Goal: Task Accomplishment & Management: Complete application form

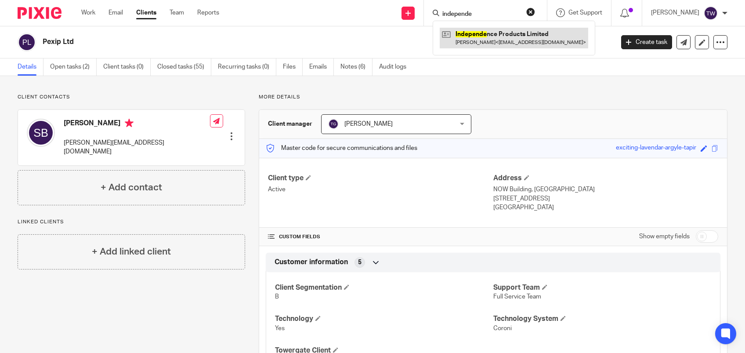
type input "independe"
click at [511, 40] on link at bounding box center [514, 38] width 148 height 20
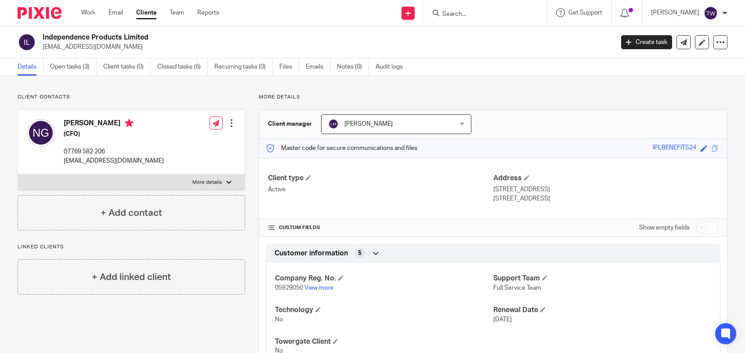
click at [81, 65] on link "Open tasks (3)" at bounding box center [73, 66] width 47 height 17
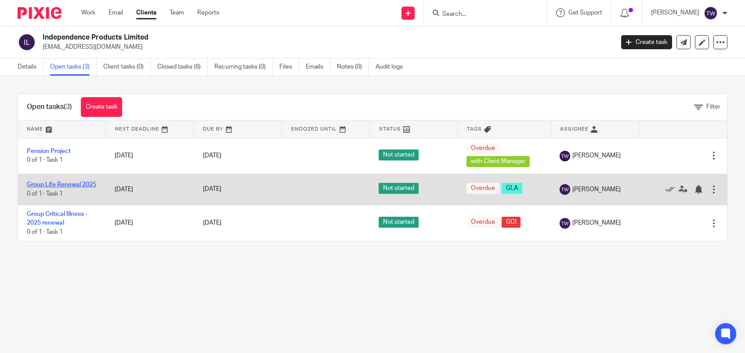
click at [66, 184] on link "Group Life Renewal 2025" at bounding box center [61, 184] width 69 height 6
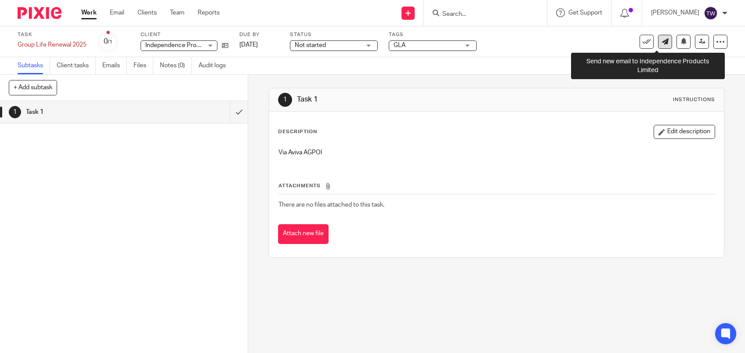
click at [660, 40] on link at bounding box center [665, 42] width 14 height 14
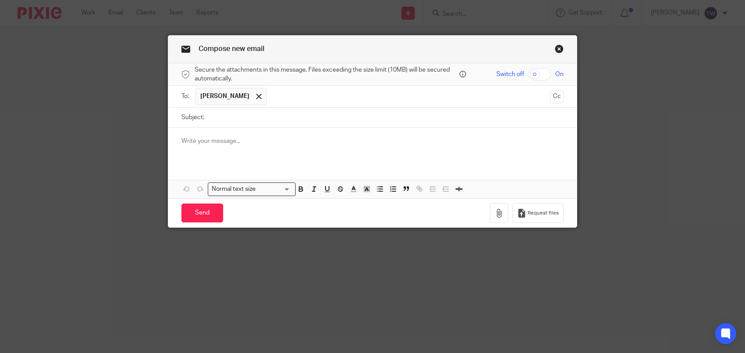
click at [555, 45] on link "Close this dialog window" at bounding box center [559, 50] width 9 height 12
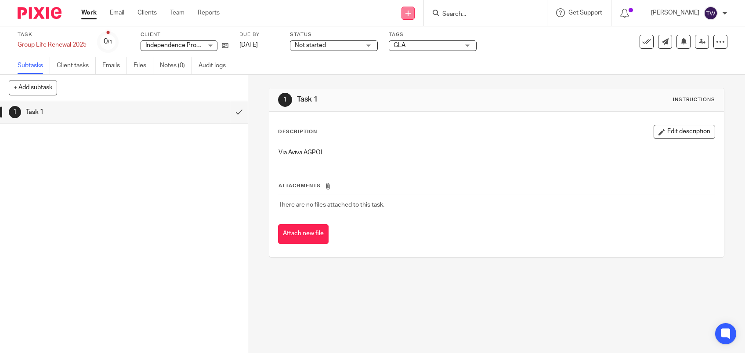
click at [415, 12] on link at bounding box center [407, 13] width 13 height 13
click at [432, 51] on link "Create task" at bounding box center [420, 53] width 61 height 13
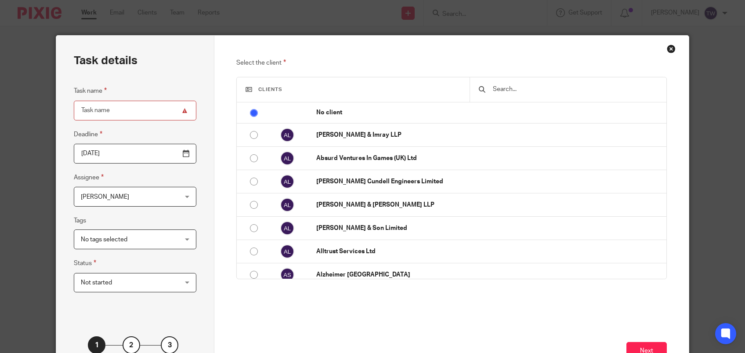
click at [557, 87] on input "text" at bounding box center [574, 89] width 165 height 10
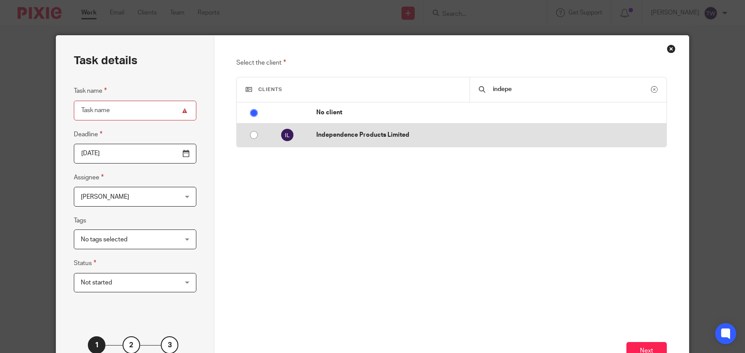
type input "indepe"
click at [463, 125] on td "Independence Products Limited" at bounding box center [486, 134] width 358 height 23
radio input "false"
radio input "true"
click at [365, 137] on p "Independence Products Limited" at bounding box center [488, 134] width 345 height 9
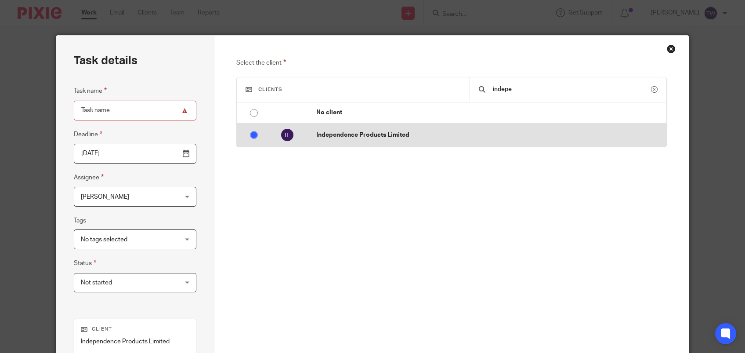
click at [367, 136] on p "Independence Products Limited" at bounding box center [488, 134] width 345 height 9
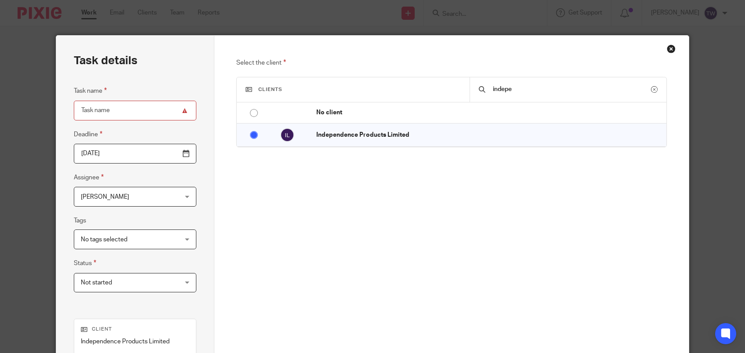
click at [667, 50] on div "Close this dialog window" at bounding box center [671, 48] width 9 height 9
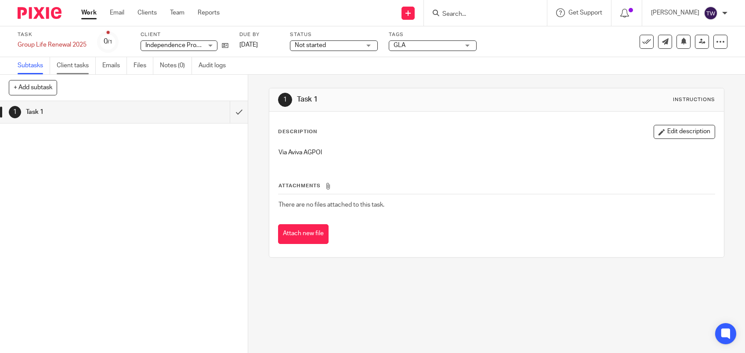
click at [79, 67] on link "Client tasks" at bounding box center [76, 65] width 39 height 17
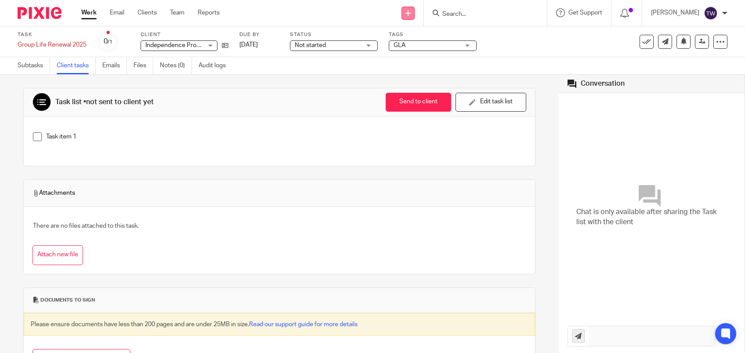
click at [415, 14] on link at bounding box center [407, 13] width 13 height 13
click at [425, 52] on link "Create task" at bounding box center [420, 53] width 61 height 13
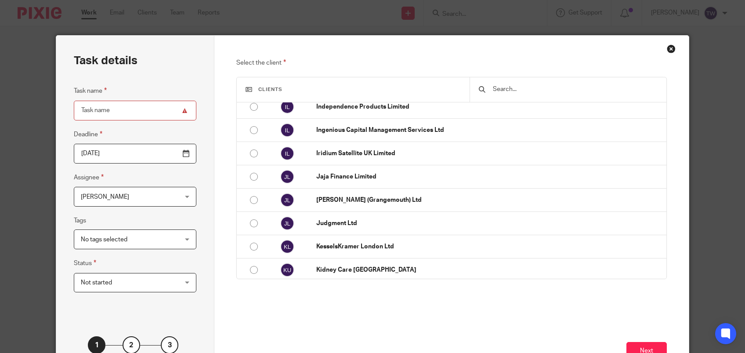
scroll to position [1730, 0]
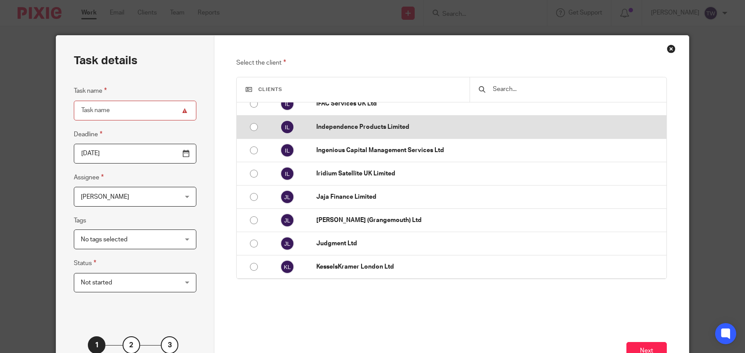
click at [347, 125] on p "Independence Products Limited" at bounding box center [488, 127] width 345 height 9
radio input "false"
radio input "true"
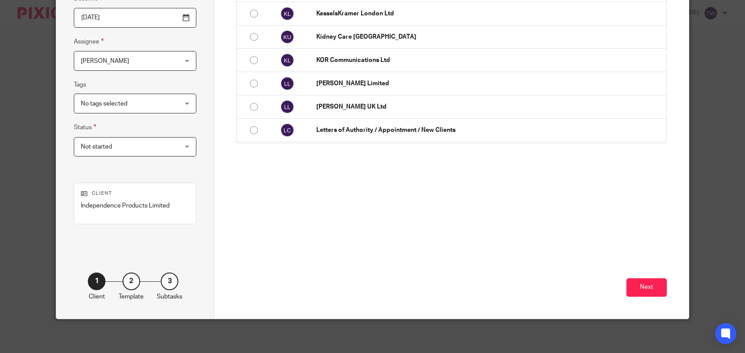
scroll to position [137, 0]
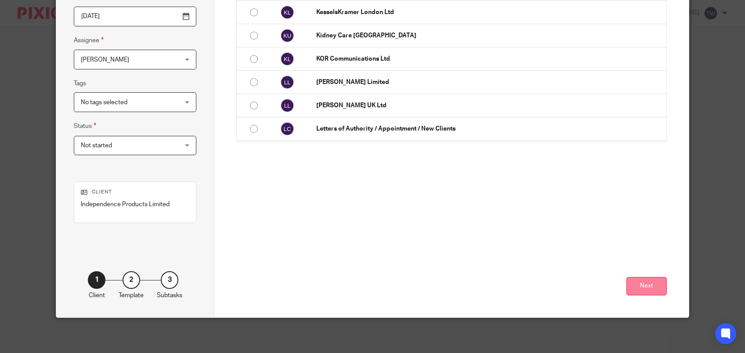
click at [650, 284] on button "Next" at bounding box center [646, 286] width 40 height 19
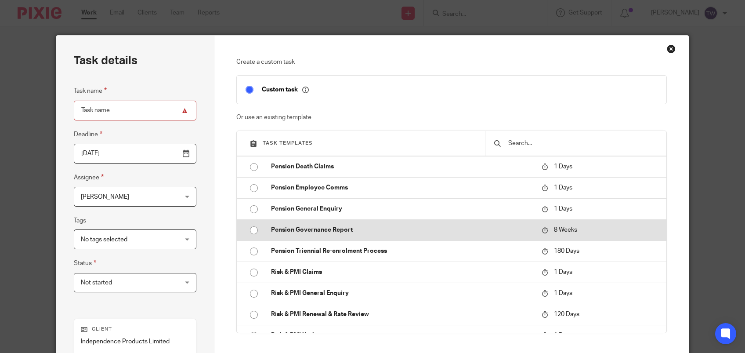
scroll to position [161, 0]
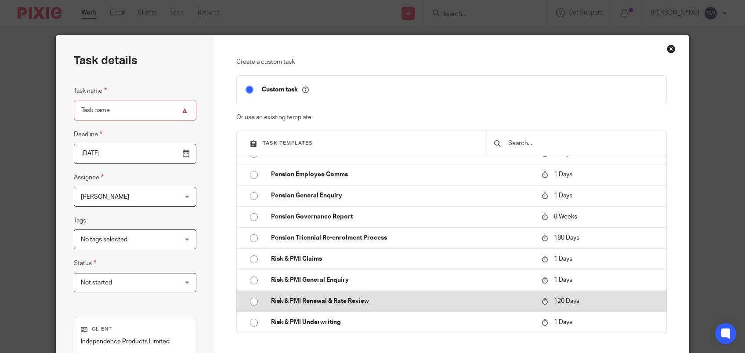
click at [369, 300] on p "Risk & PMI Renewal & Rate Review" at bounding box center [402, 300] width 262 height 9
type input "2025-12-17"
type input "Risk & PMI Renewal & Rate Review"
checkbox input "false"
radio input "true"
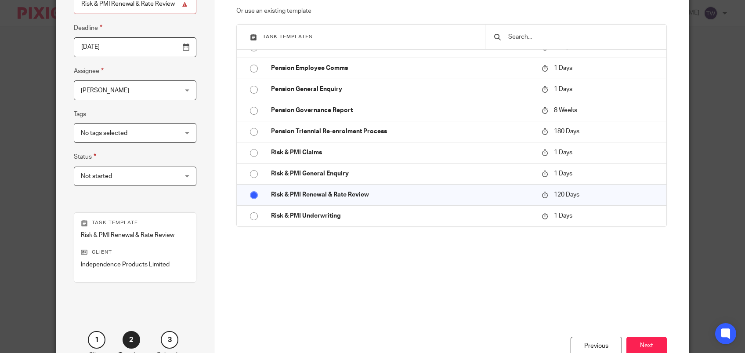
scroll to position [143, 0]
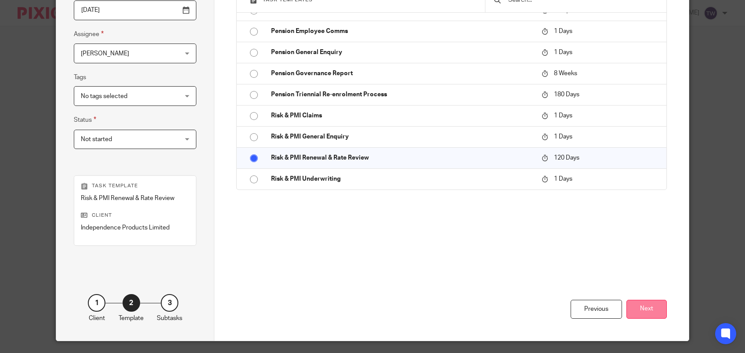
click at [641, 308] on button "Next" at bounding box center [646, 309] width 40 height 19
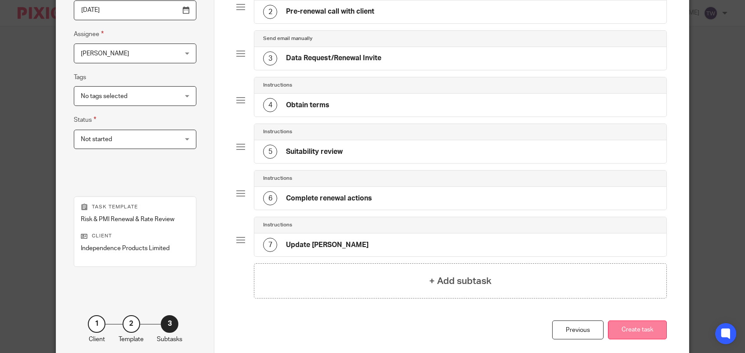
click at [645, 327] on button "Create task" at bounding box center [637, 329] width 59 height 19
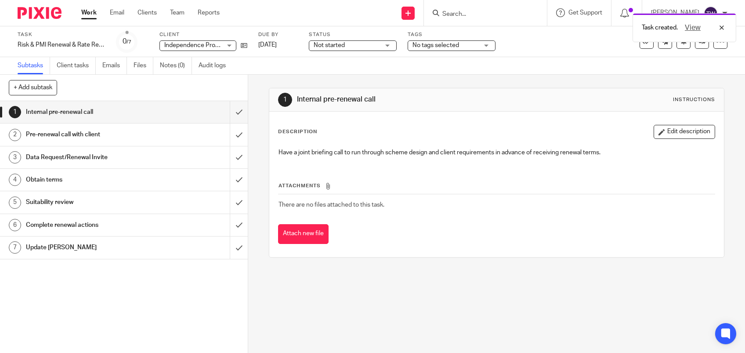
click at [101, 160] on h1 "Data Request/Renewal Invite" at bounding box center [91, 157] width 130 height 13
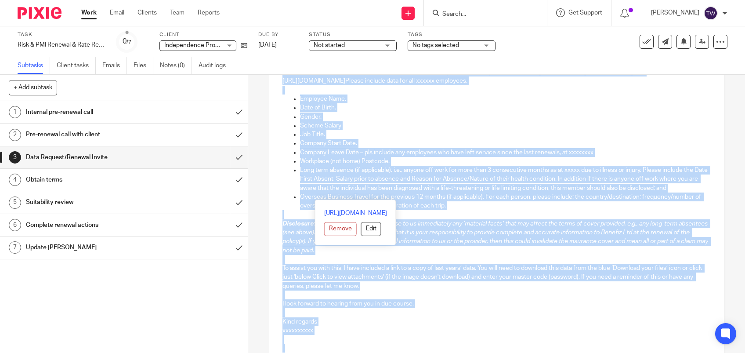
scroll to position [351, 0]
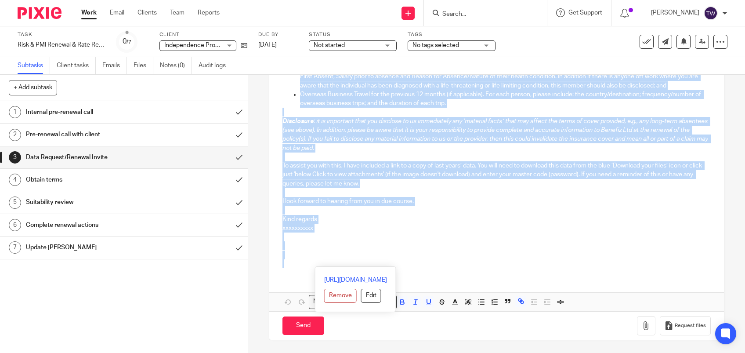
drag, startPoint x: 282, startPoint y: 201, endPoint x: 355, endPoint y: 254, distance: 90.0
click at [358, 271] on div "Hi xxxx Your (group life assurance, income protection, critical illness scheme(…" at bounding box center [496, 67] width 454 height 488
copy div "lor (ipsum dolo sitametco, adipis elitseddoe, temporin utlabor etdolo(m) al/eni…"
